Goal: Entertainment & Leisure: Consume media (video, audio)

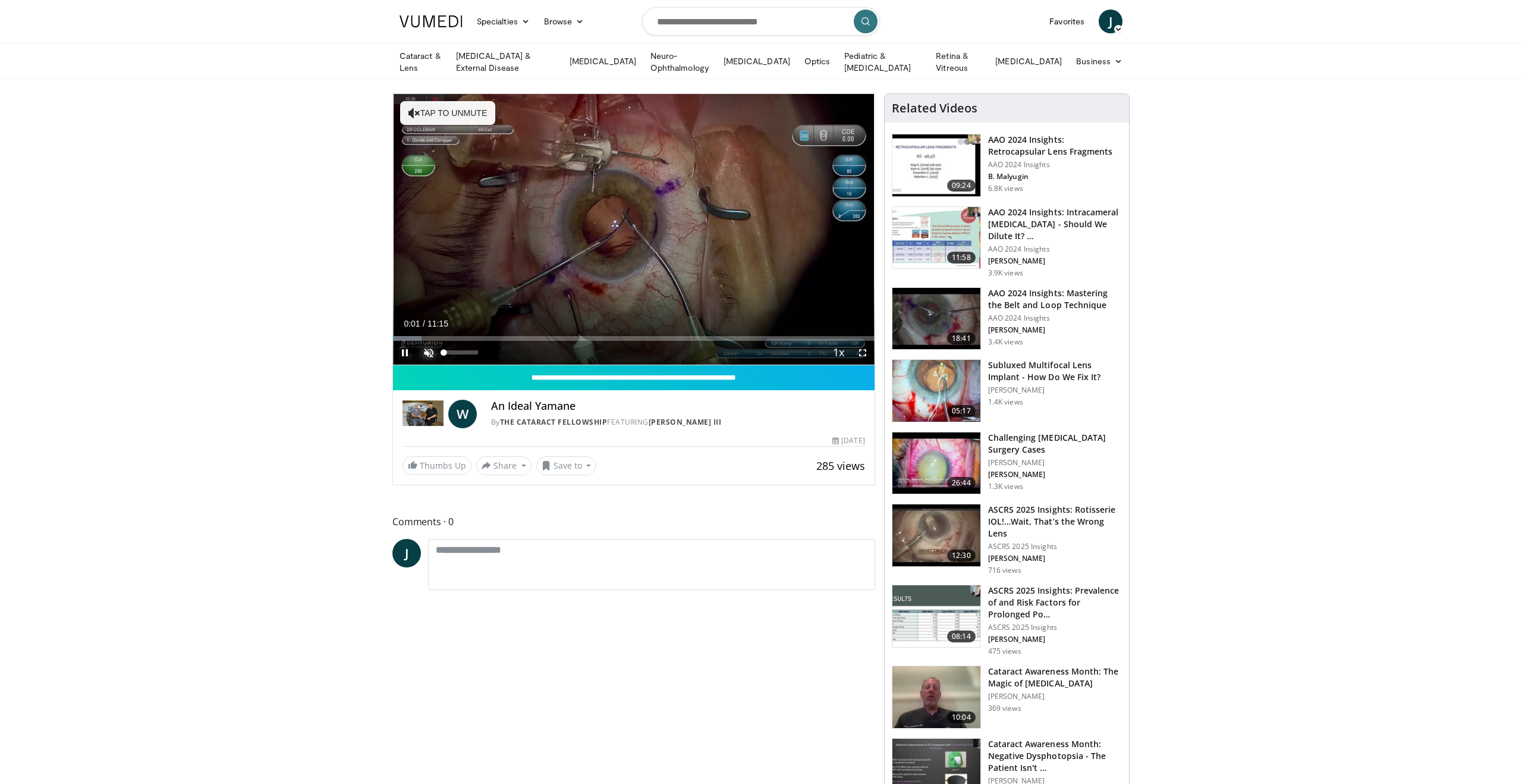
click at [426, 346] on span "Video Player" at bounding box center [429, 352] width 24 height 24
click at [866, 353] on span "Video Player" at bounding box center [863, 352] width 24 height 24
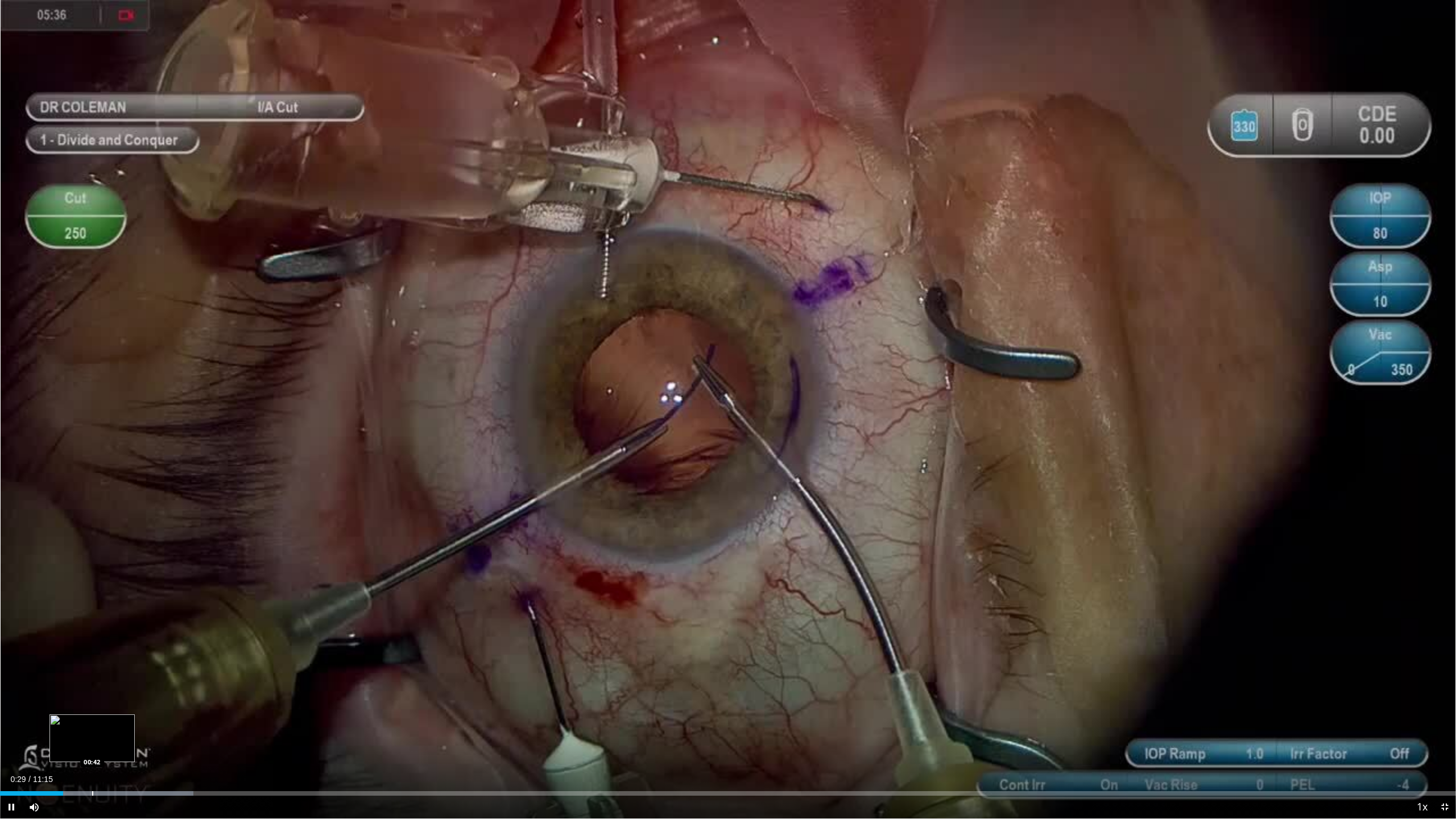
click at [92, 749] on div "10 seconds Tap to unmute" at bounding box center [728, 410] width 1456 height 819
click at [122, 749] on div "Progress Bar" at bounding box center [122, 793] width 1 height 4
click at [157, 749] on div "Progress Bar" at bounding box center [157, 793] width 1 height 4
click at [12, 749] on span "Video Player" at bounding box center [11, 808] width 23 height 23
